Goal: Information Seeking & Learning: Learn about a topic

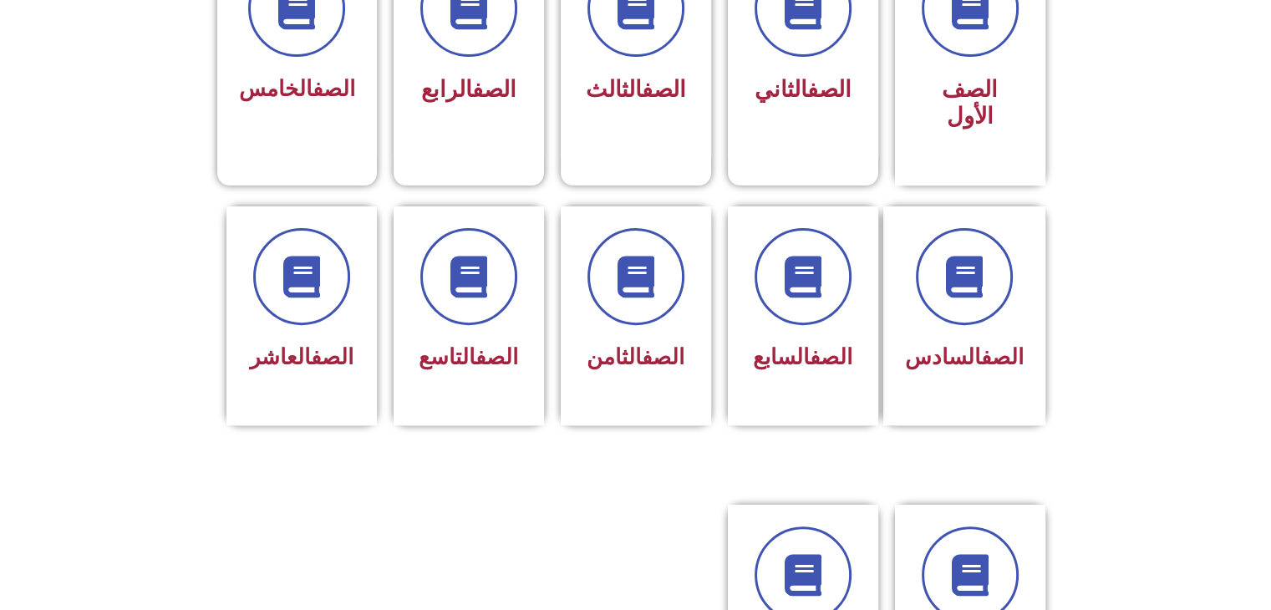
scroll to position [535, 0]
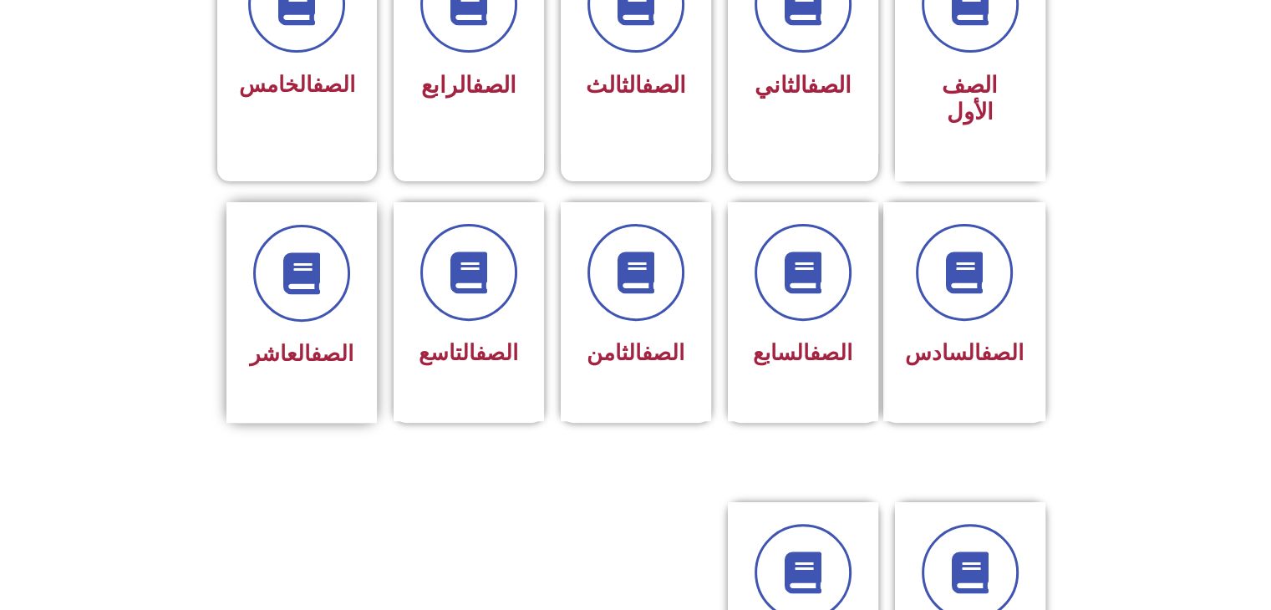
click at [244, 302] on div "الصف العاشر" at bounding box center [301, 312] width 150 height 221
click at [299, 281] on span at bounding box center [301, 273] width 107 height 107
click at [304, 250] on icon at bounding box center [301, 273] width 46 height 46
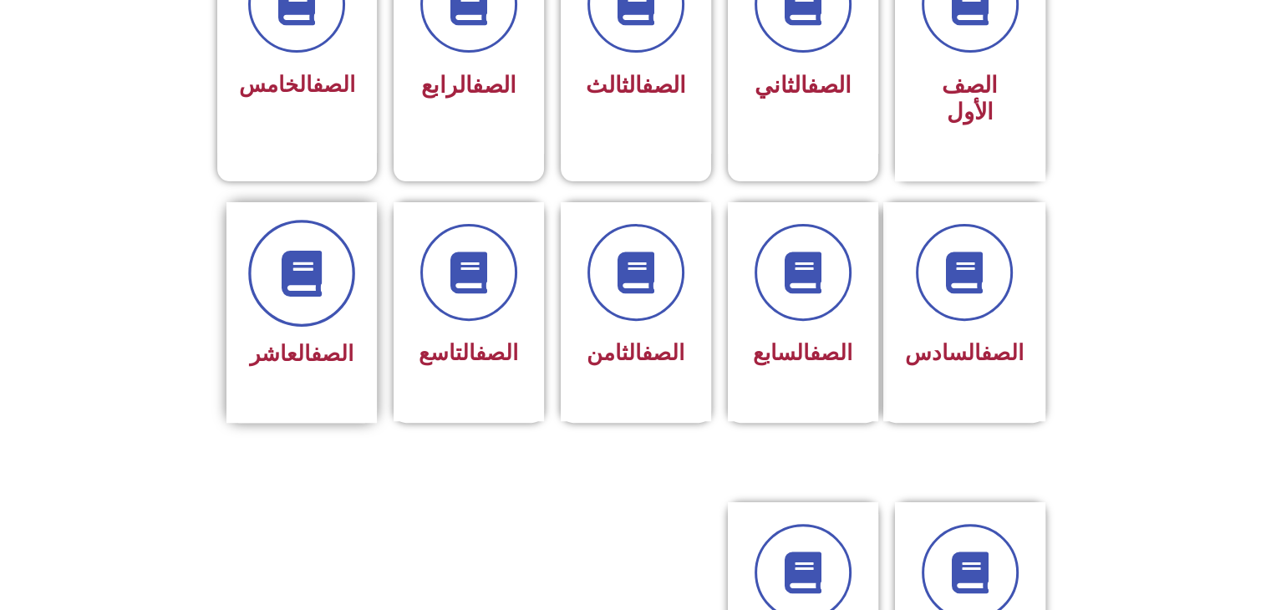
click at [304, 250] on icon at bounding box center [301, 273] width 46 height 46
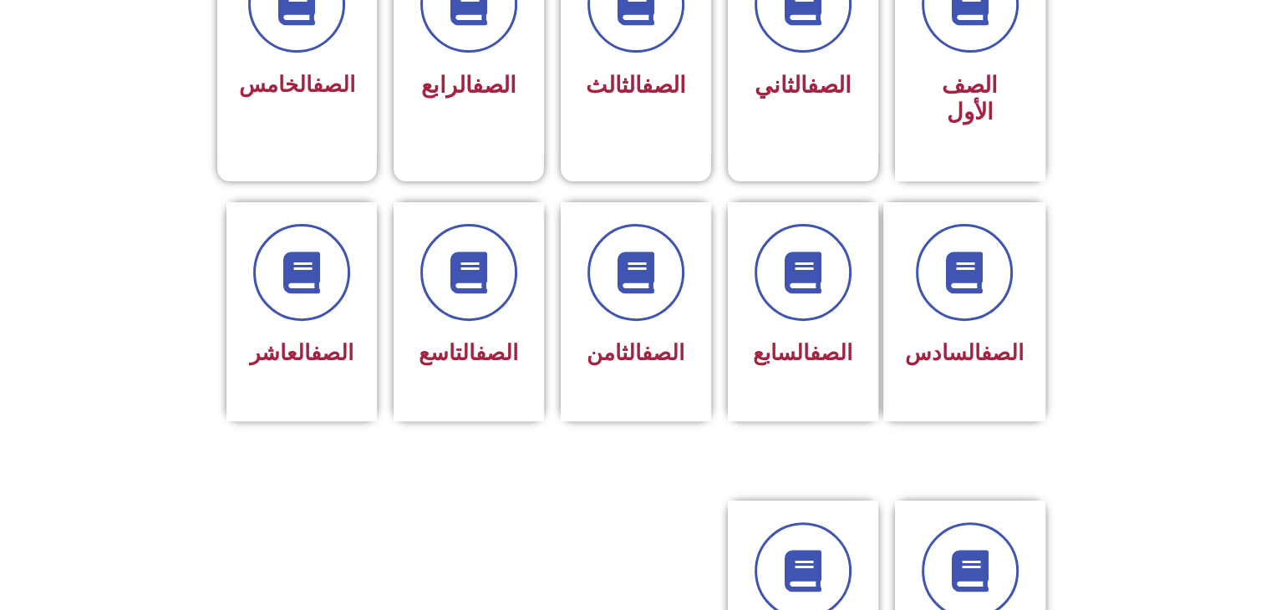
drag, startPoint x: 304, startPoint y: 241, endPoint x: 320, endPoint y: 453, distance: 211.9
click at [332, 302] on div "الصف العاشر" at bounding box center [301, 300] width 105 height 150
click at [211, 347] on section "الصف السادس الصف السابع الصف الثامن الصف التاسع الصف العاشر" at bounding box center [635, 330] width 1271 height 298
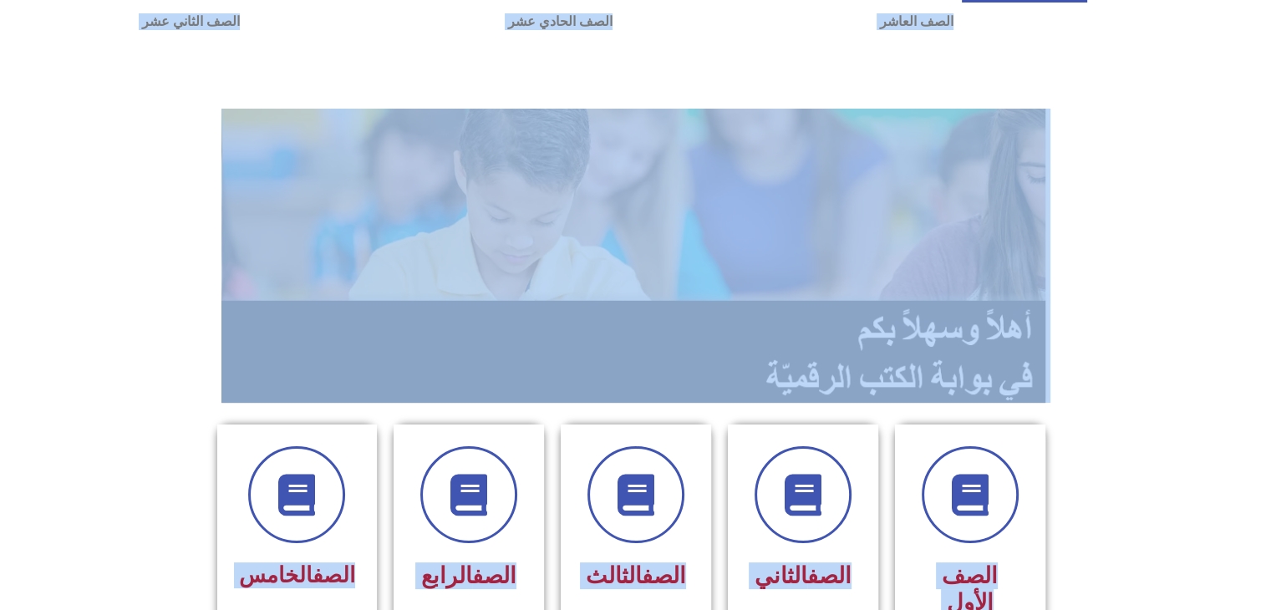
scroll to position [0, 0]
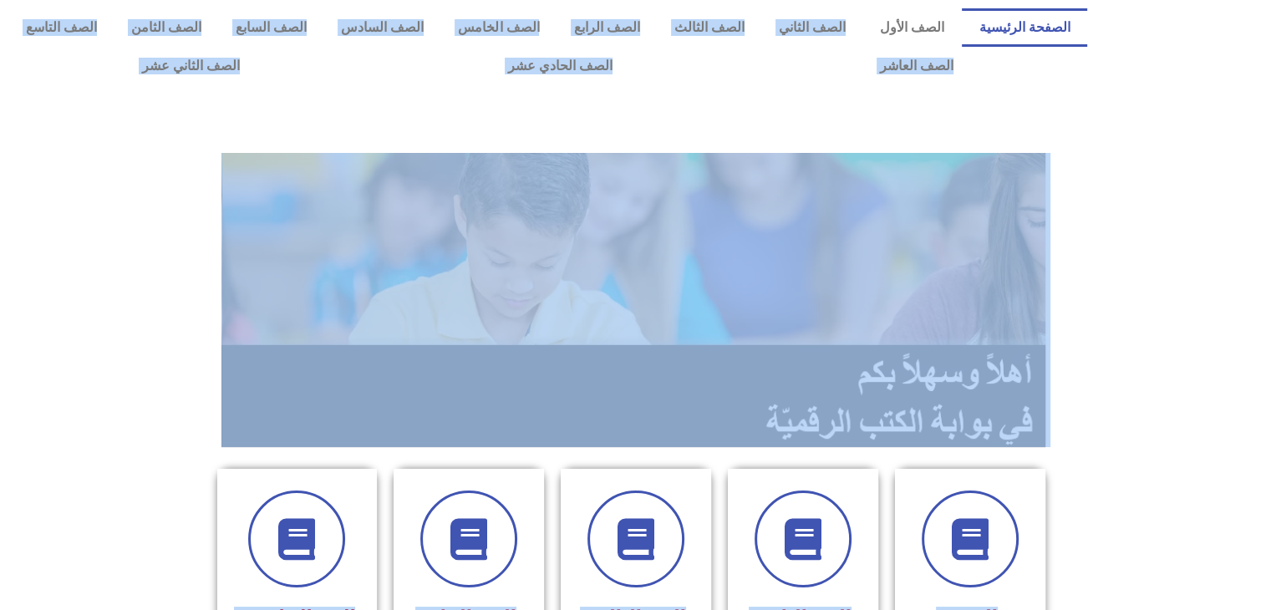
drag, startPoint x: 211, startPoint y: 347, endPoint x: 872, endPoint y: -60, distance: 776.7
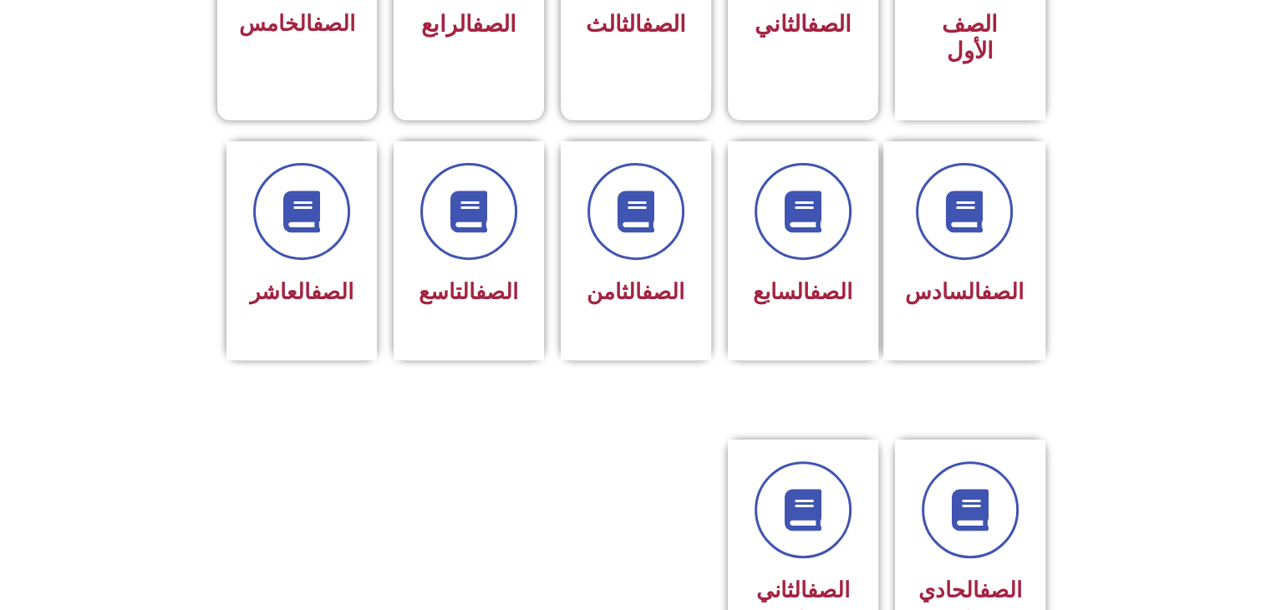
scroll to position [601, 0]
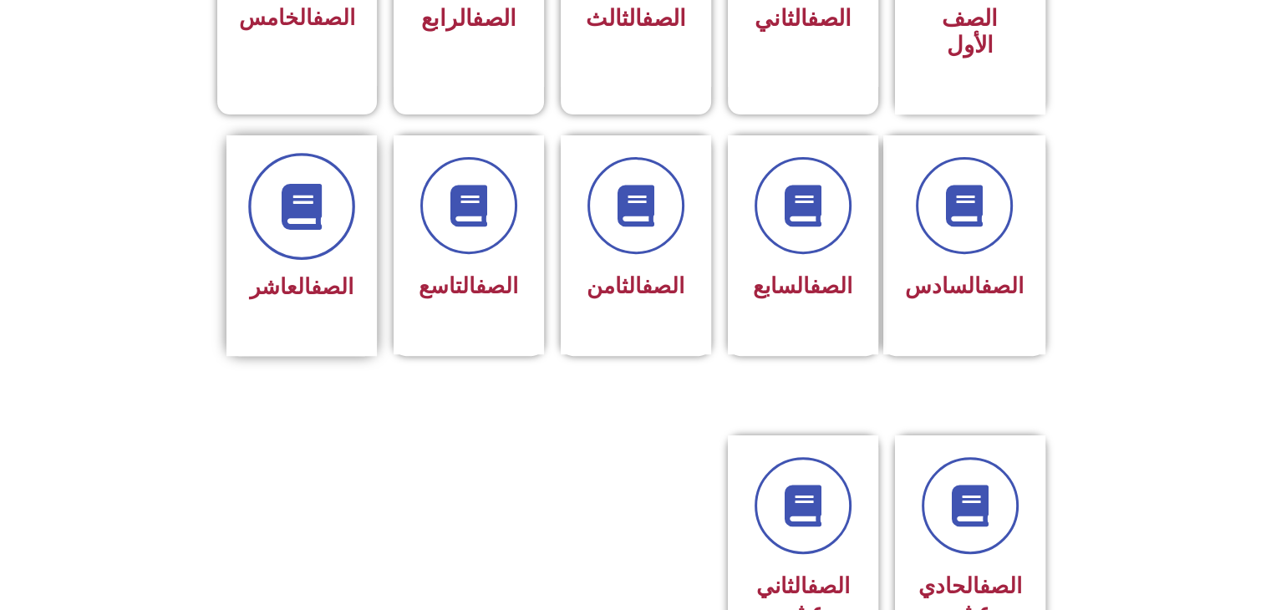
click at [321, 218] on span at bounding box center [301, 206] width 107 height 107
click at [419, 271] on div "الصف التاسع" at bounding box center [468, 287] width 105 height 41
click at [298, 288] on div "الصف العاشر" at bounding box center [301, 245] width 150 height 221
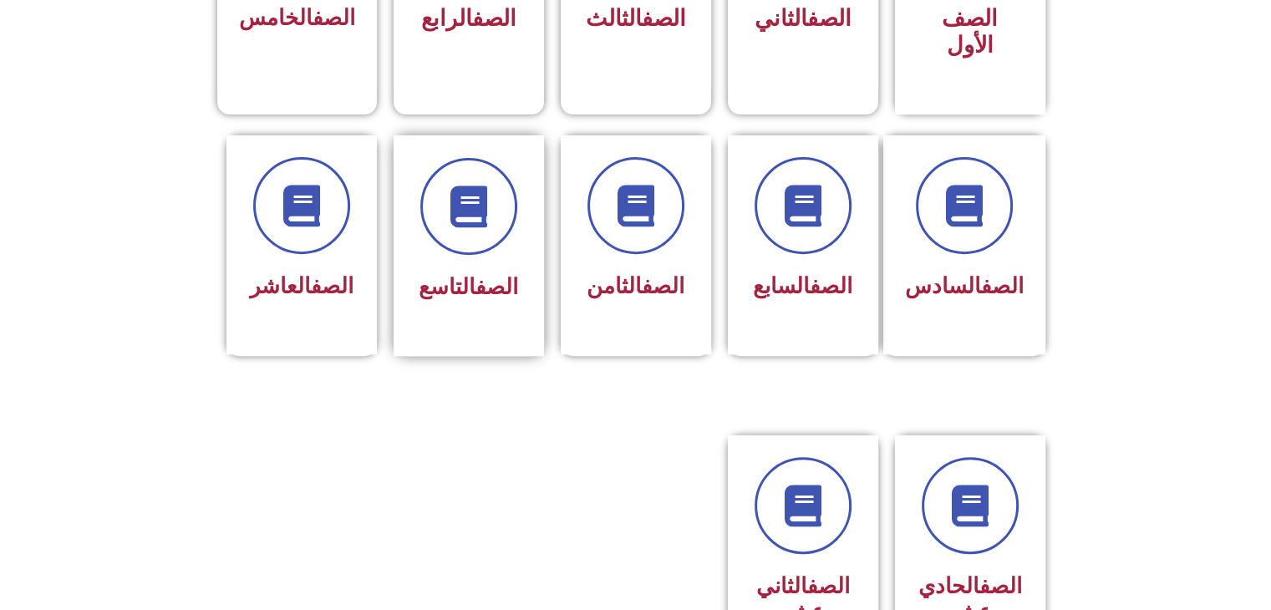
click at [485, 274] on link "الصف" at bounding box center [496, 286] width 43 height 25
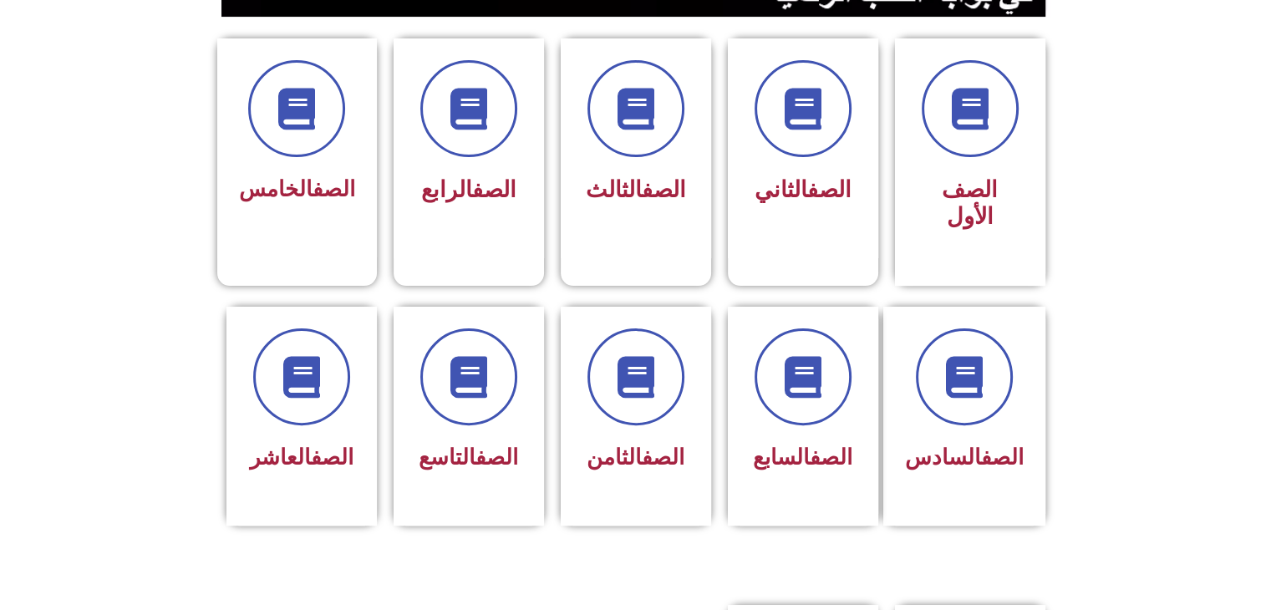
scroll to position [434, 0]
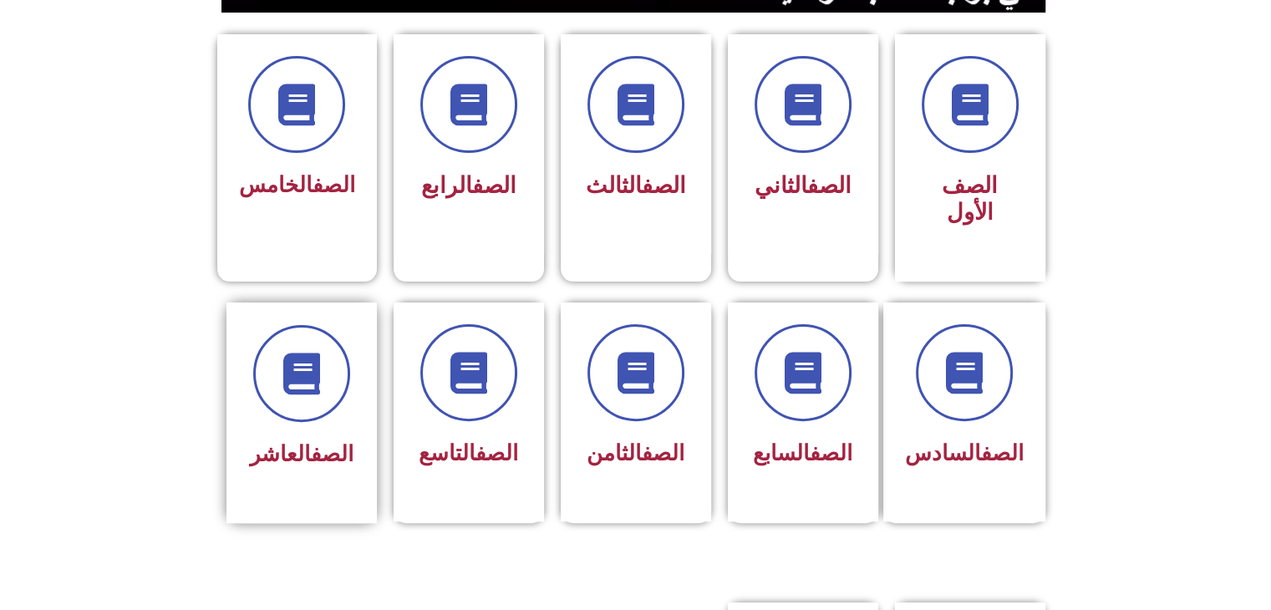
click at [327, 402] on div "الصف العاشر" at bounding box center [301, 400] width 105 height 150
click at [300, 350] on icon at bounding box center [301, 373] width 46 height 46
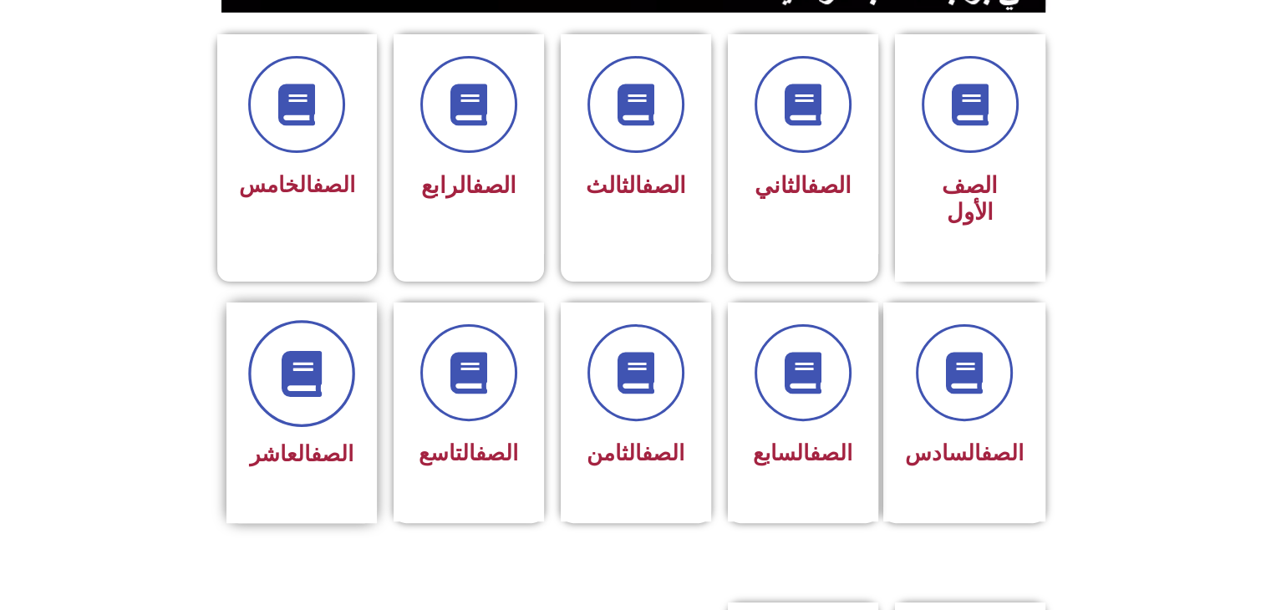
click at [300, 350] on icon at bounding box center [301, 373] width 46 height 46
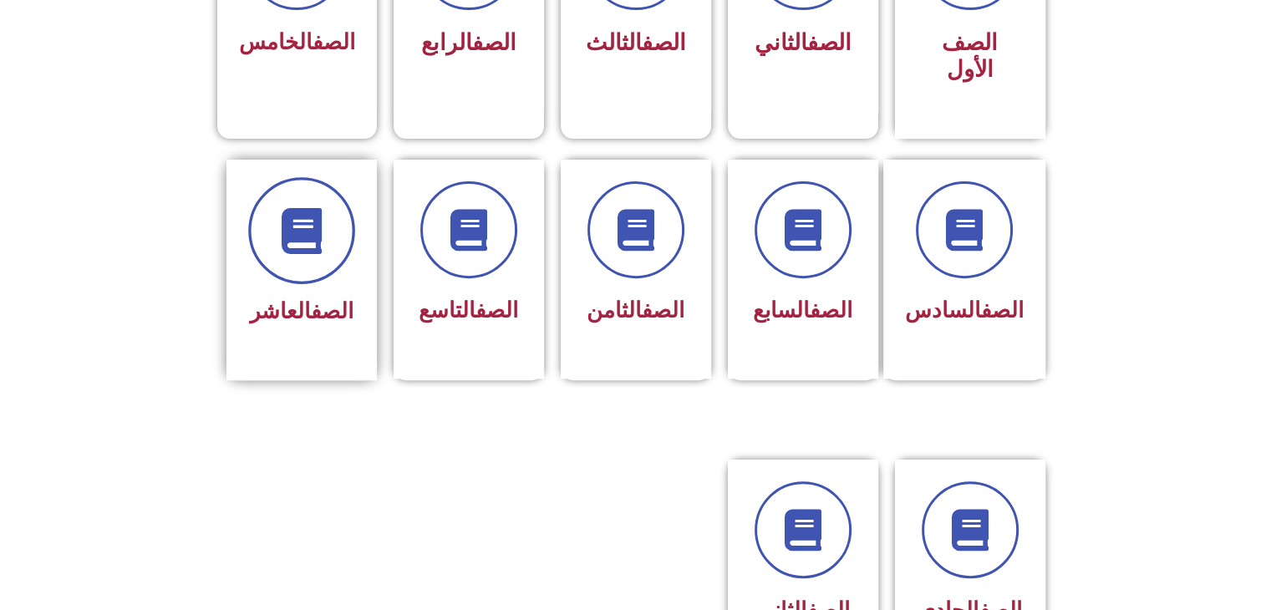
scroll to position [516, 0]
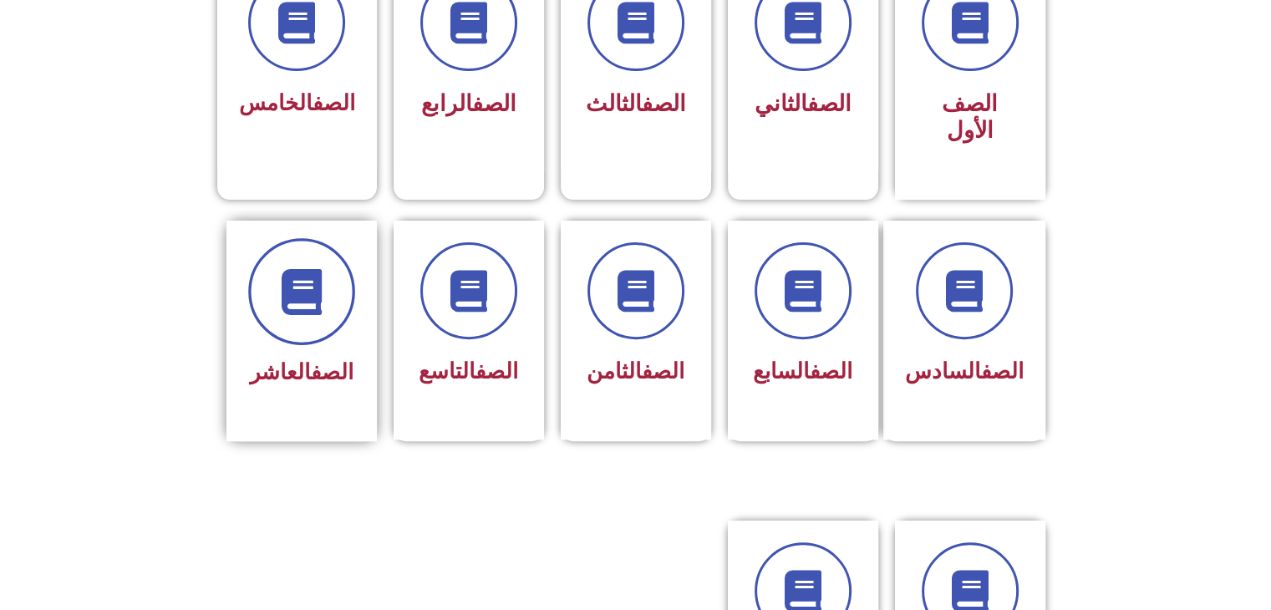
click at [307, 271] on icon at bounding box center [301, 291] width 46 height 46
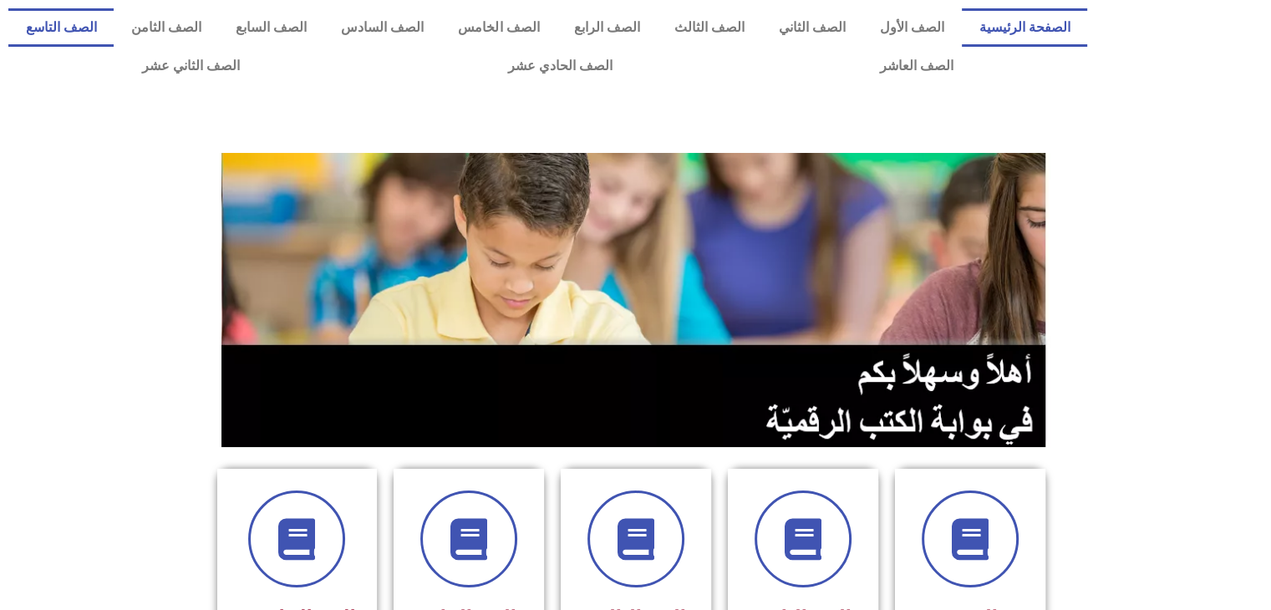
click at [114, 28] on link "الصف التاسع" at bounding box center [60, 27] width 105 height 38
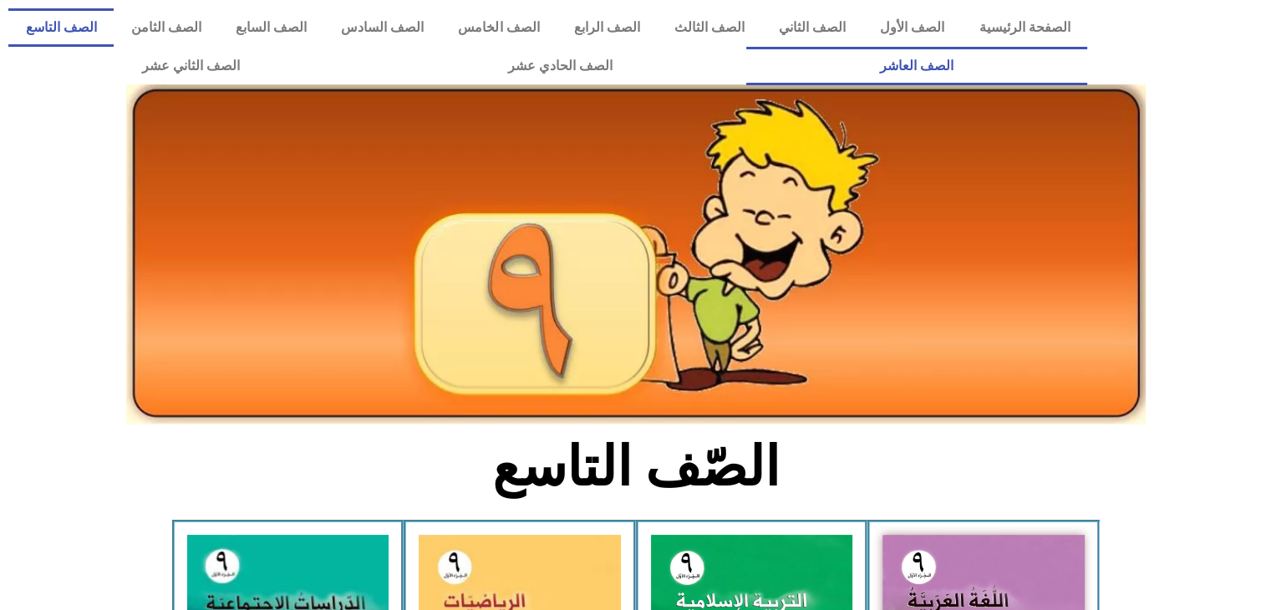
click at [746, 47] on link "الصف العاشر" at bounding box center [916, 66] width 341 height 38
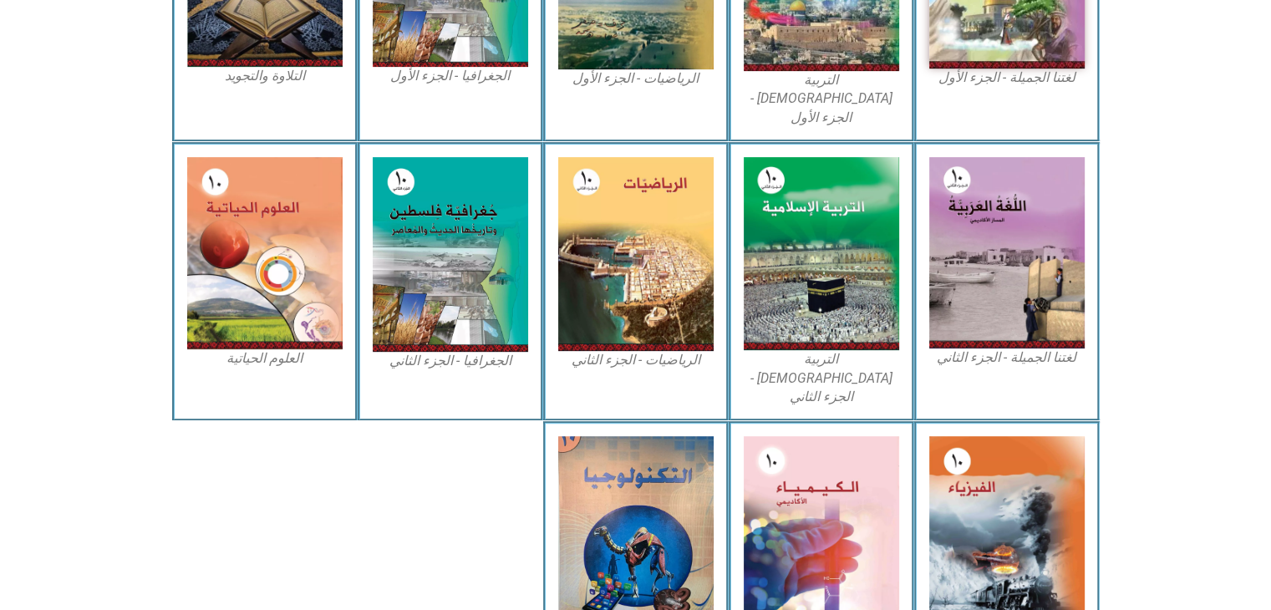
scroll to position [668, 0]
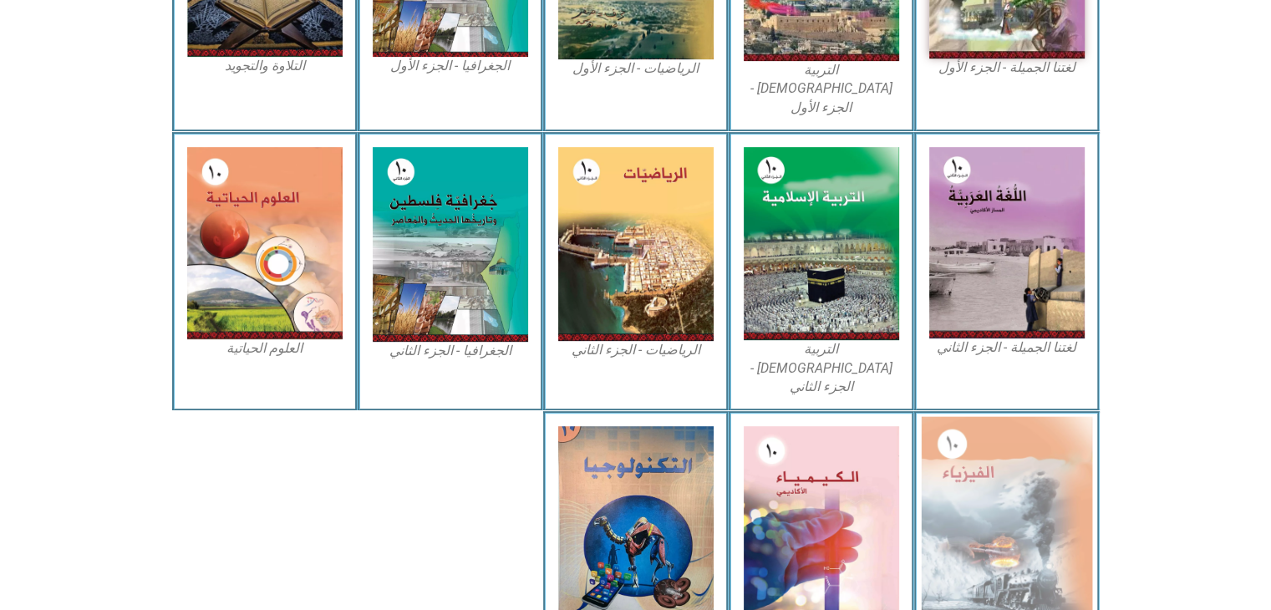
click at [1036, 438] on img at bounding box center [1006, 522] width 171 height 211
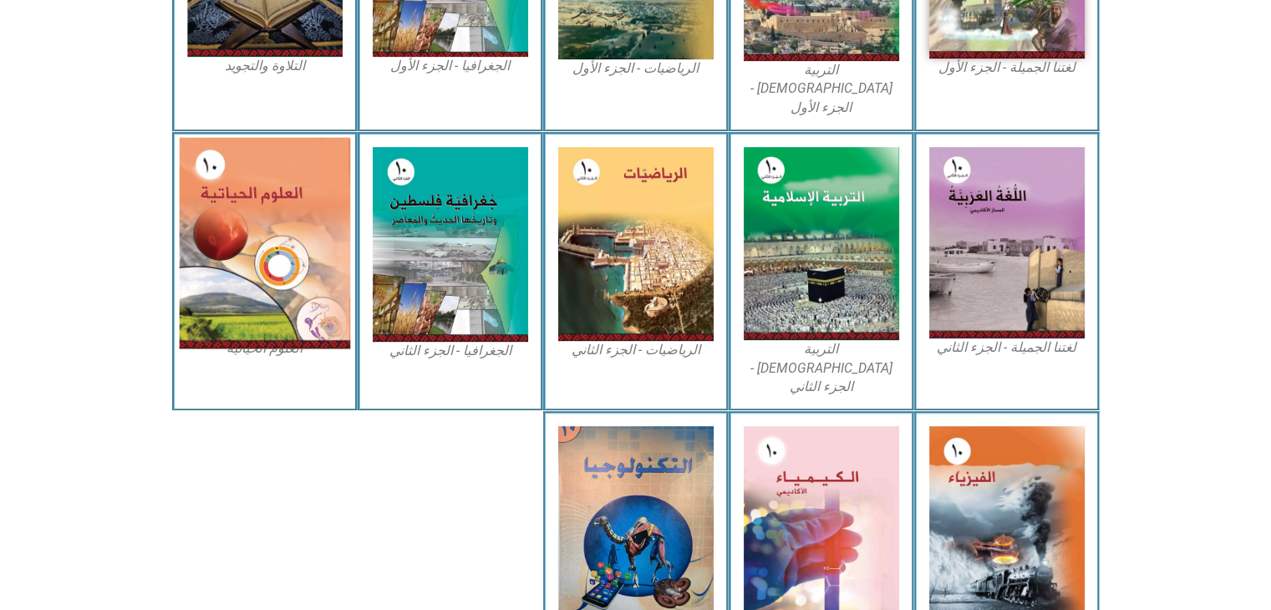
click at [242, 249] on img at bounding box center [264, 243] width 171 height 211
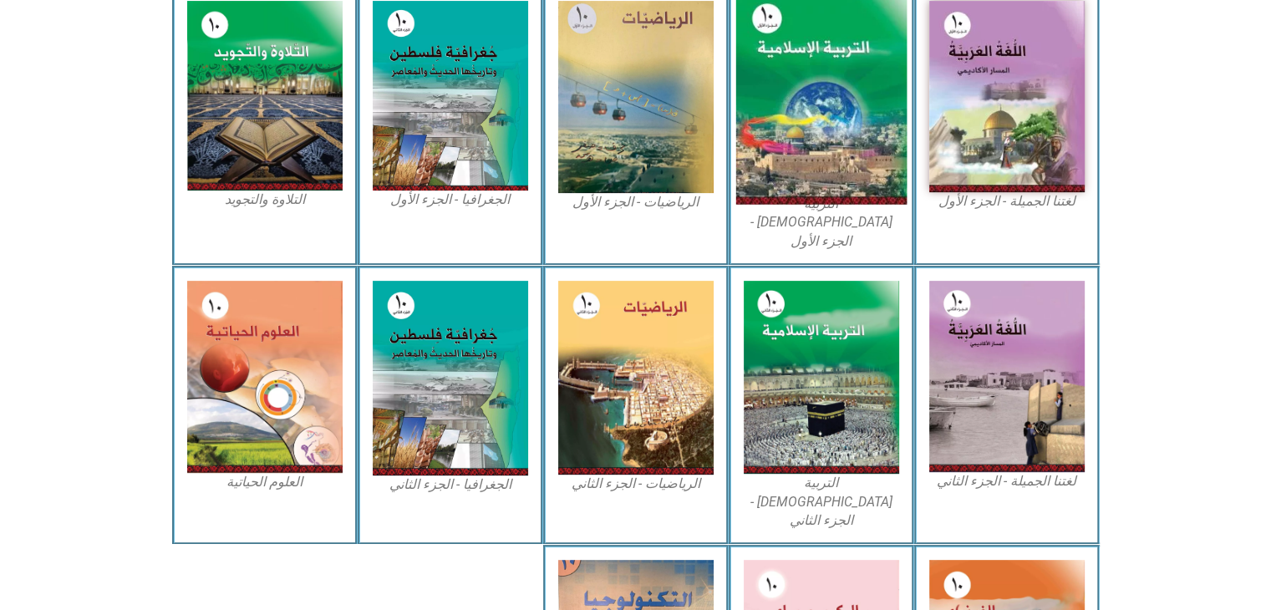
scroll to position [501, 0]
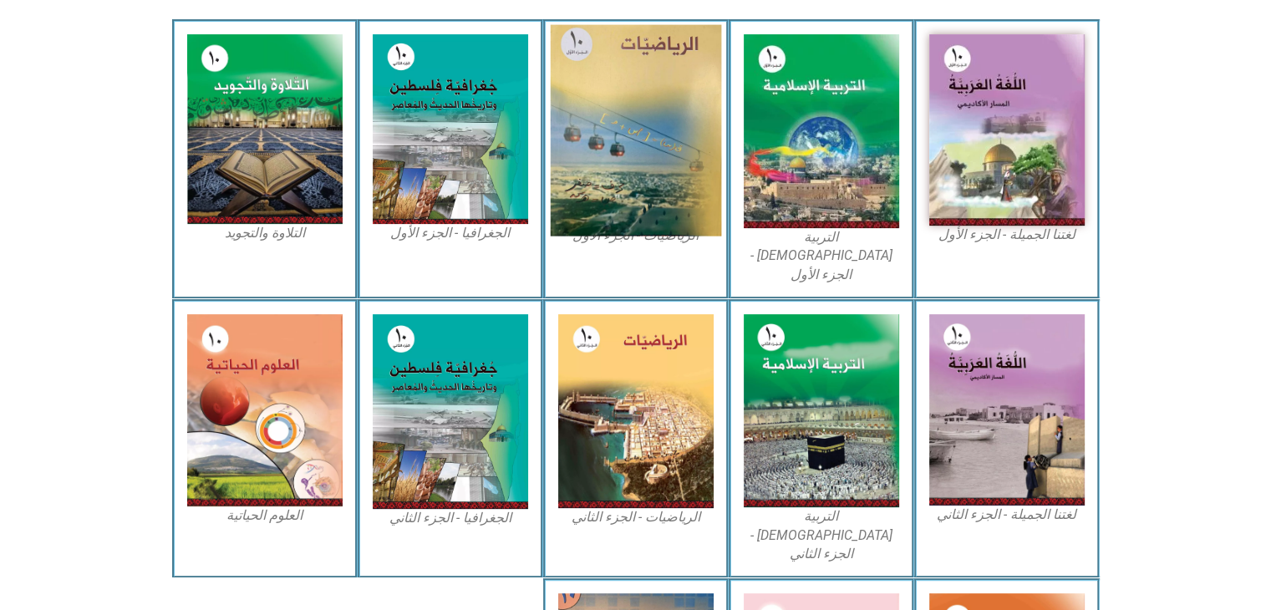
click at [610, 166] on img at bounding box center [635, 130] width 171 height 211
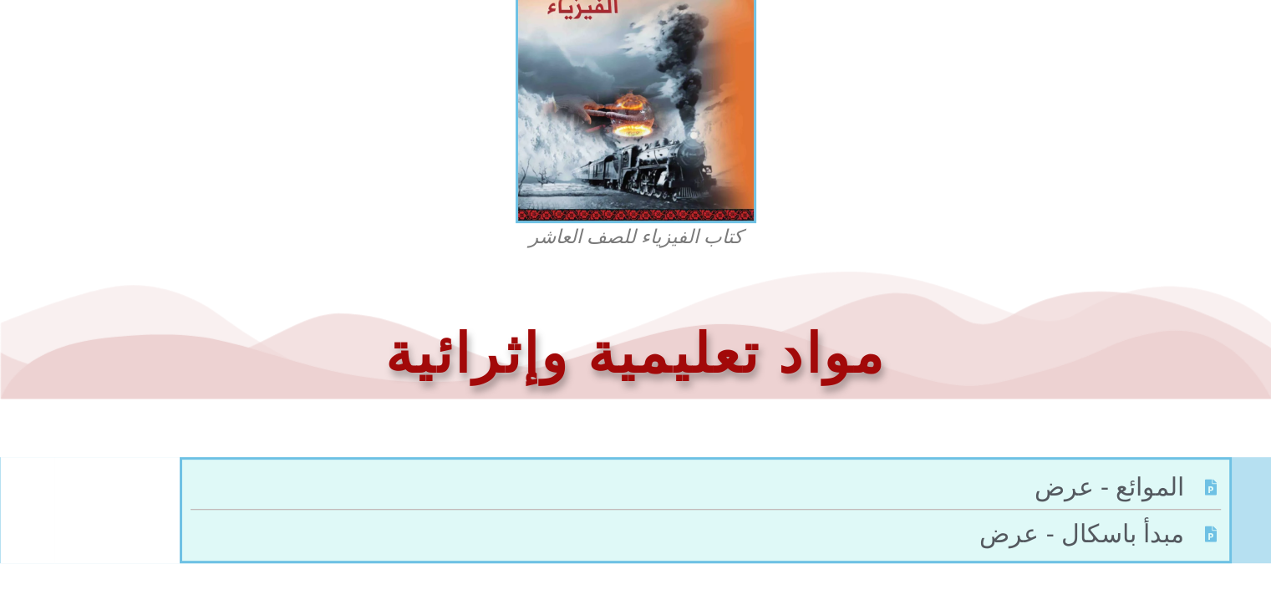
scroll to position [395, 0]
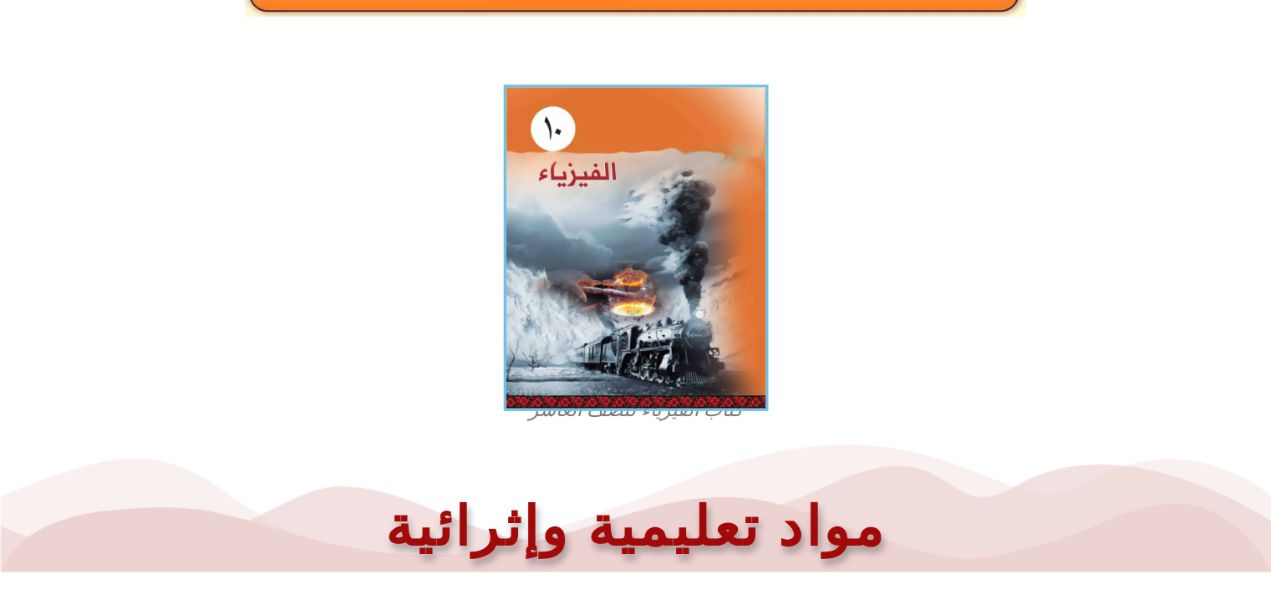
click at [673, 337] on img at bounding box center [635, 247] width 265 height 326
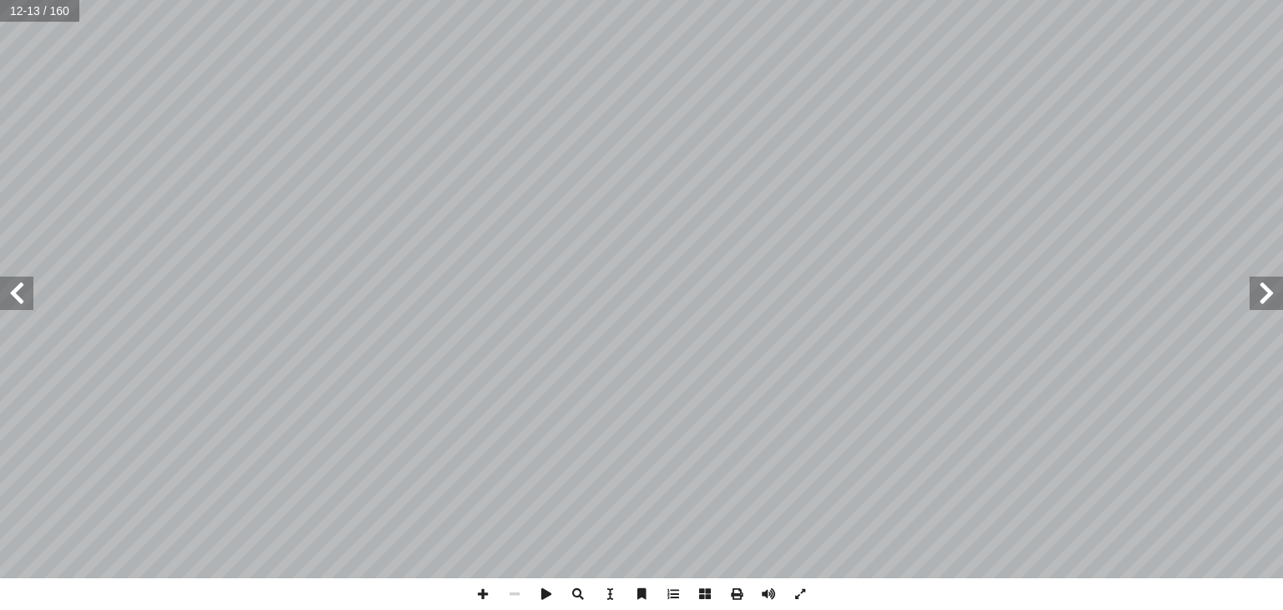
click at [19, 297] on span at bounding box center [16, 293] width 33 height 33
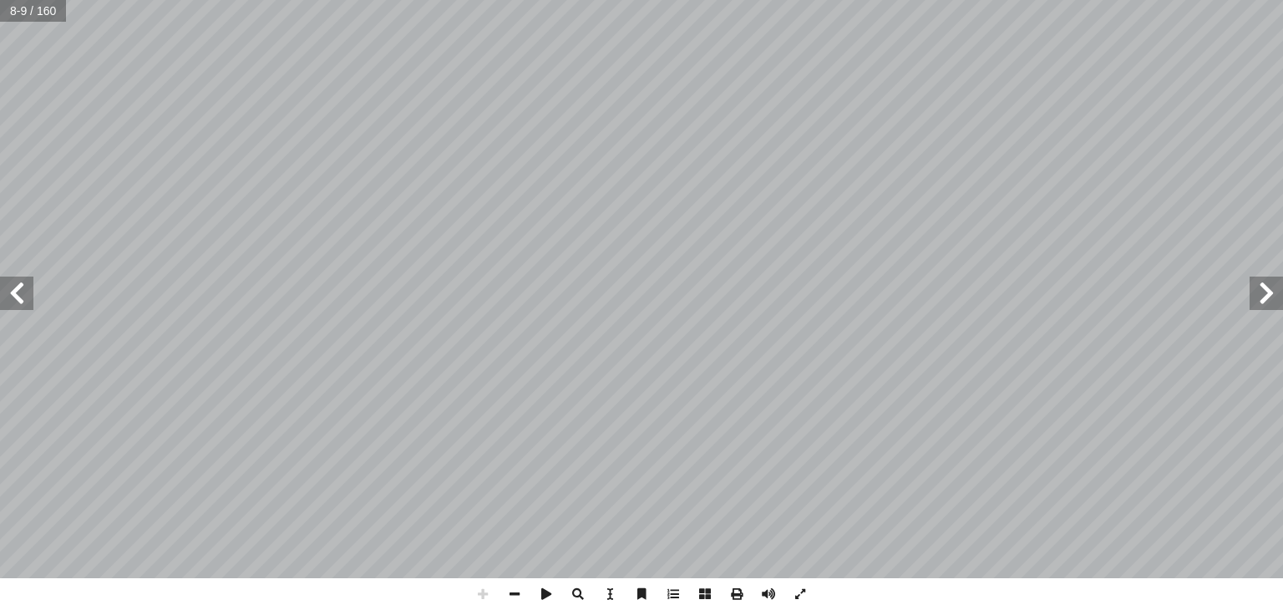
click at [802, 0] on html "الصفحة الرئيسية الصف الأول الصف الثاني الصف الثالث الصف الرابع الصف الخامس الصف…" at bounding box center [641, 76] width 1283 height 152
click at [886, 0] on html "الصفحة الرئيسية الصف الأول الصف الثاني الصف الثالث الصف الرابع الصف الخامس الصف…" at bounding box center [641, 76] width 1283 height 152
click at [15, 295] on span at bounding box center [16, 293] width 33 height 33
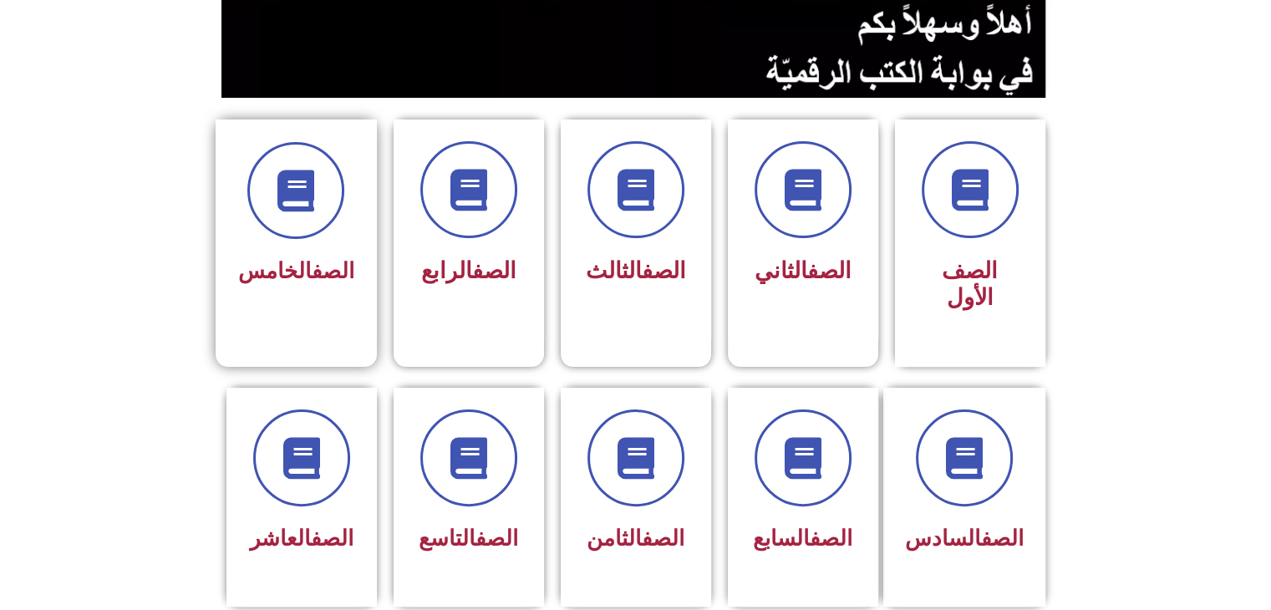
scroll to position [368, 0]
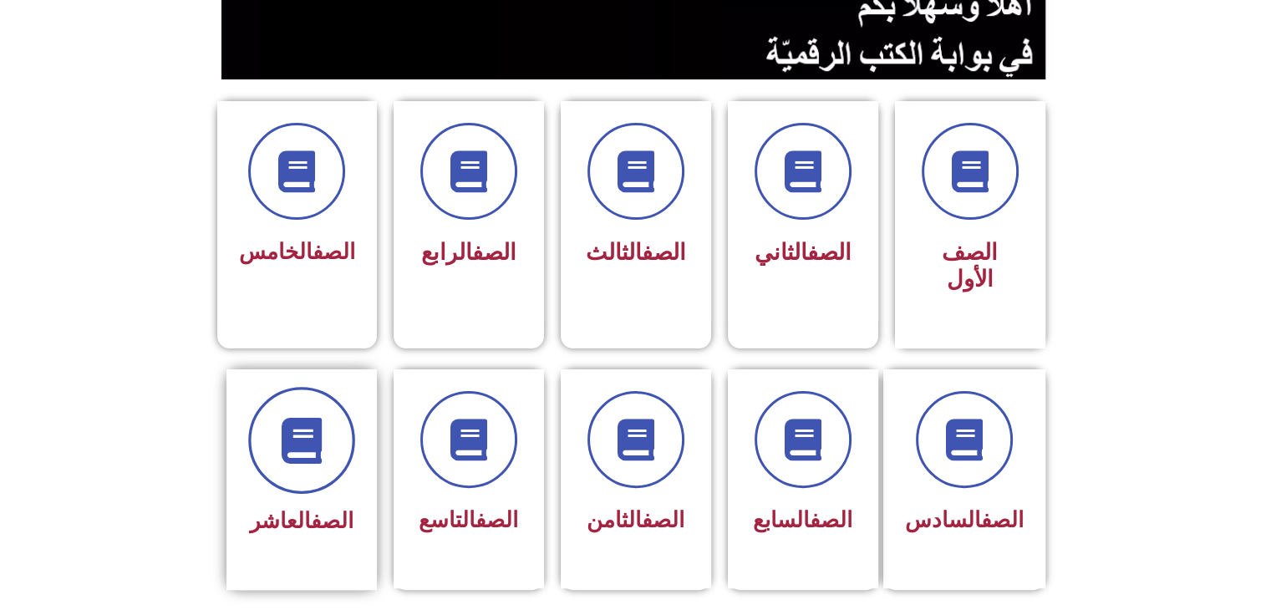
click at [299, 447] on span at bounding box center [301, 440] width 107 height 107
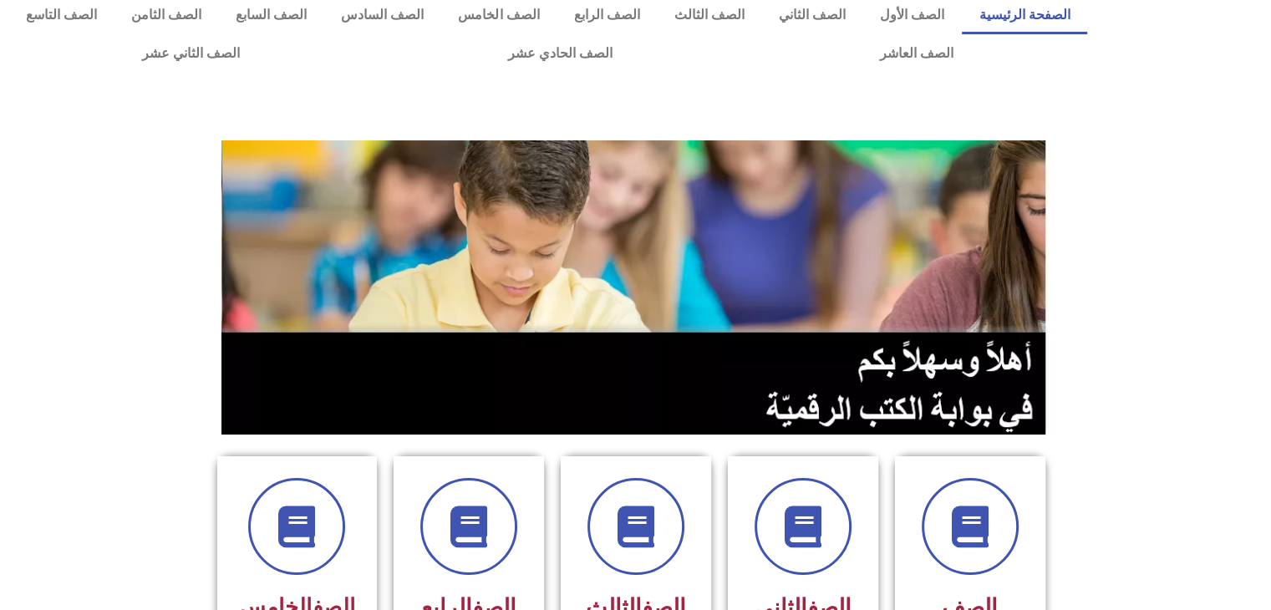
scroll to position [0, 0]
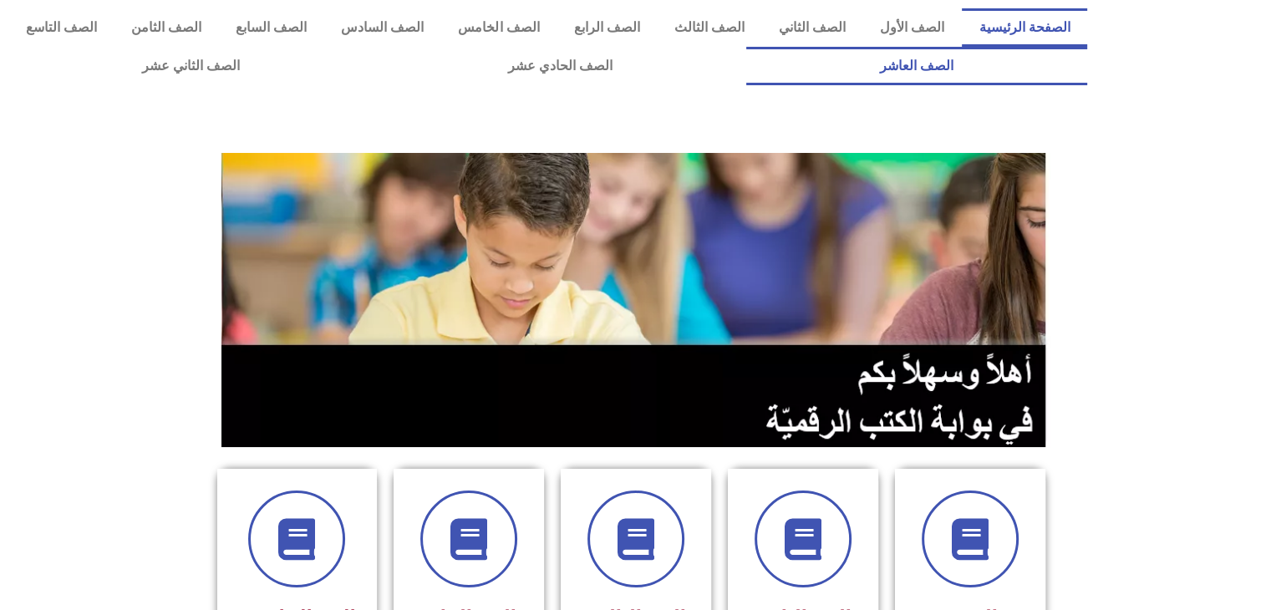
click at [746, 47] on link "الصف العاشر" at bounding box center [916, 66] width 341 height 38
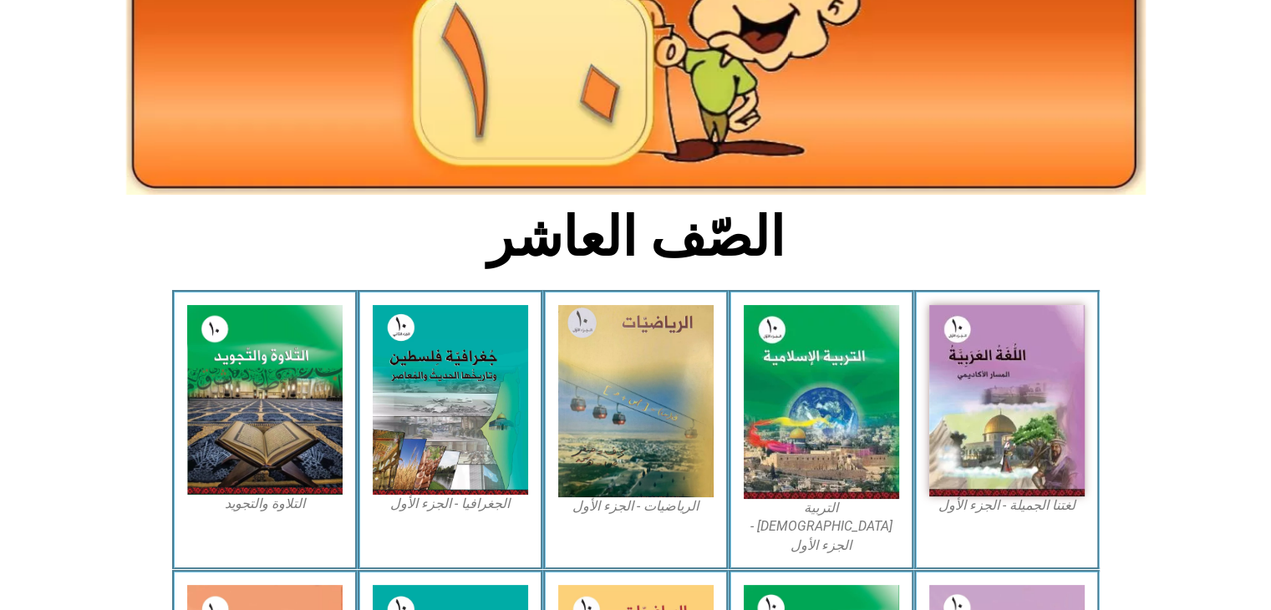
scroll to position [368, 0]
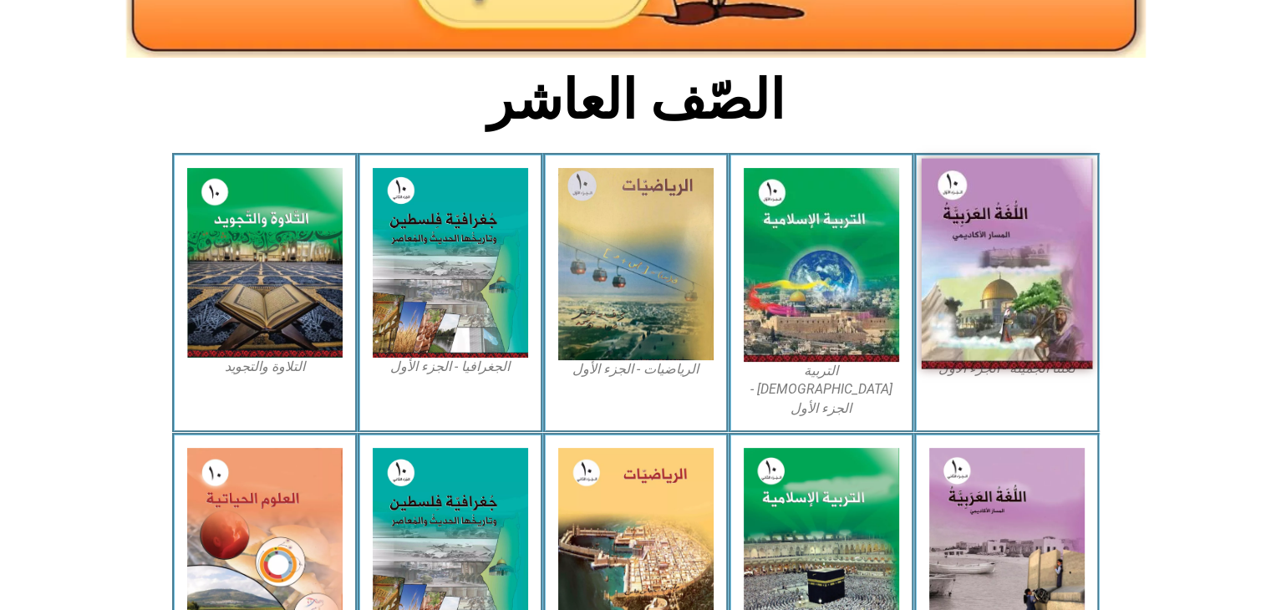
click at [1030, 302] on img at bounding box center [1006, 264] width 171 height 211
